Goal: Task Accomplishment & Management: Manage account settings

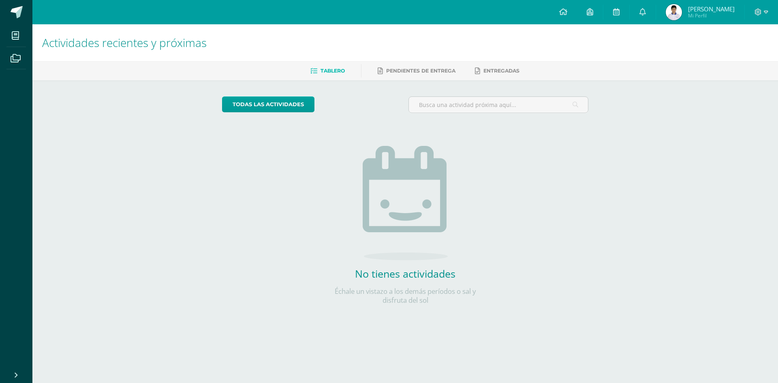
click at [707, 10] on span "[PERSON_NAME]" at bounding box center [711, 9] width 47 height 8
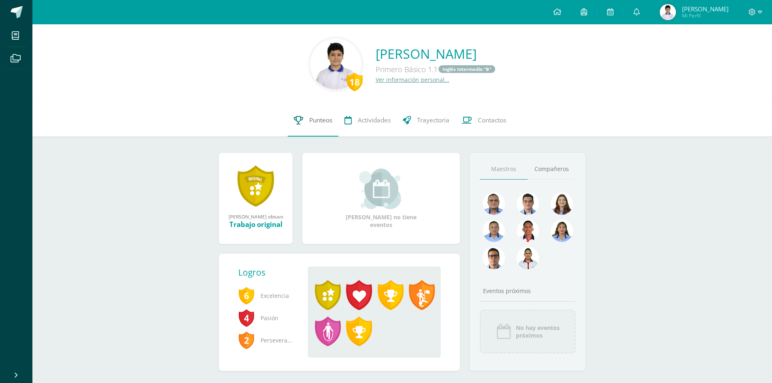
click at [312, 123] on span "Punteos" at bounding box center [320, 120] width 23 height 9
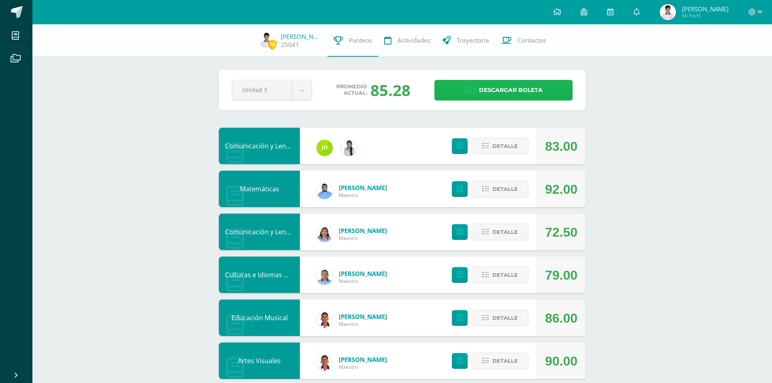
click at [486, 98] on span "Descargar boleta" at bounding box center [511, 90] width 64 height 20
click at [561, 14] on icon at bounding box center [557, 11] width 8 height 7
